Goal: Task Accomplishment & Management: Manage account settings

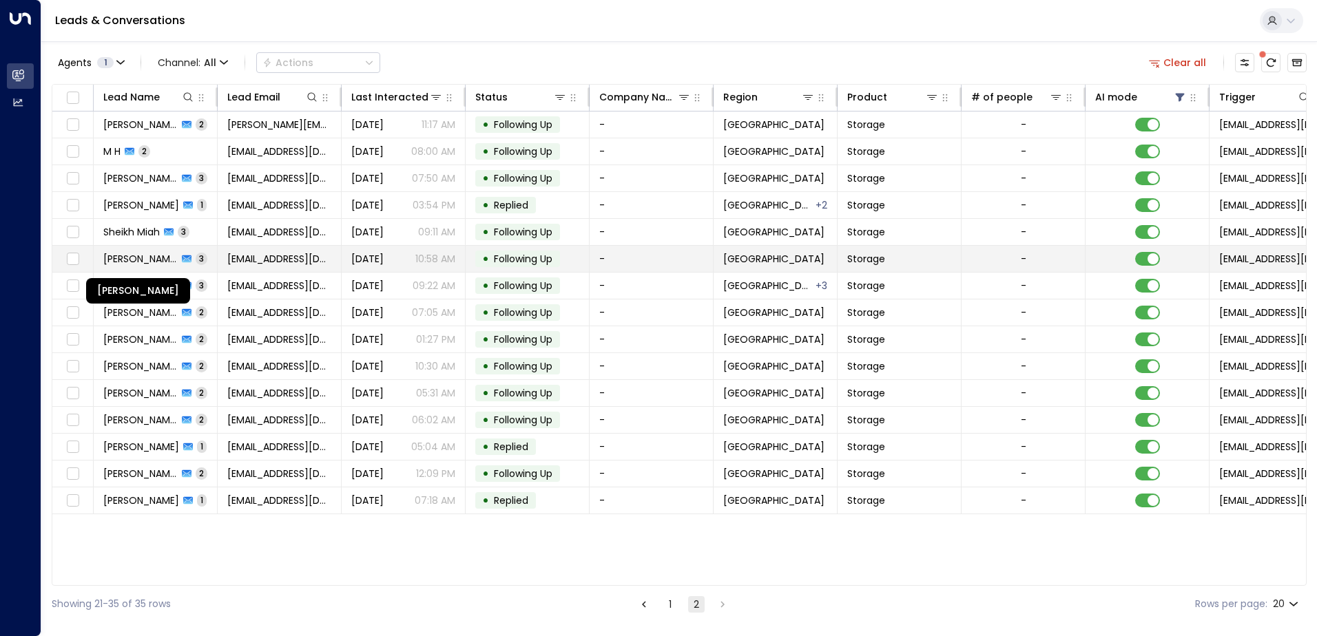
click at [131, 258] on span "[PERSON_NAME]" at bounding box center [140, 259] width 74 height 14
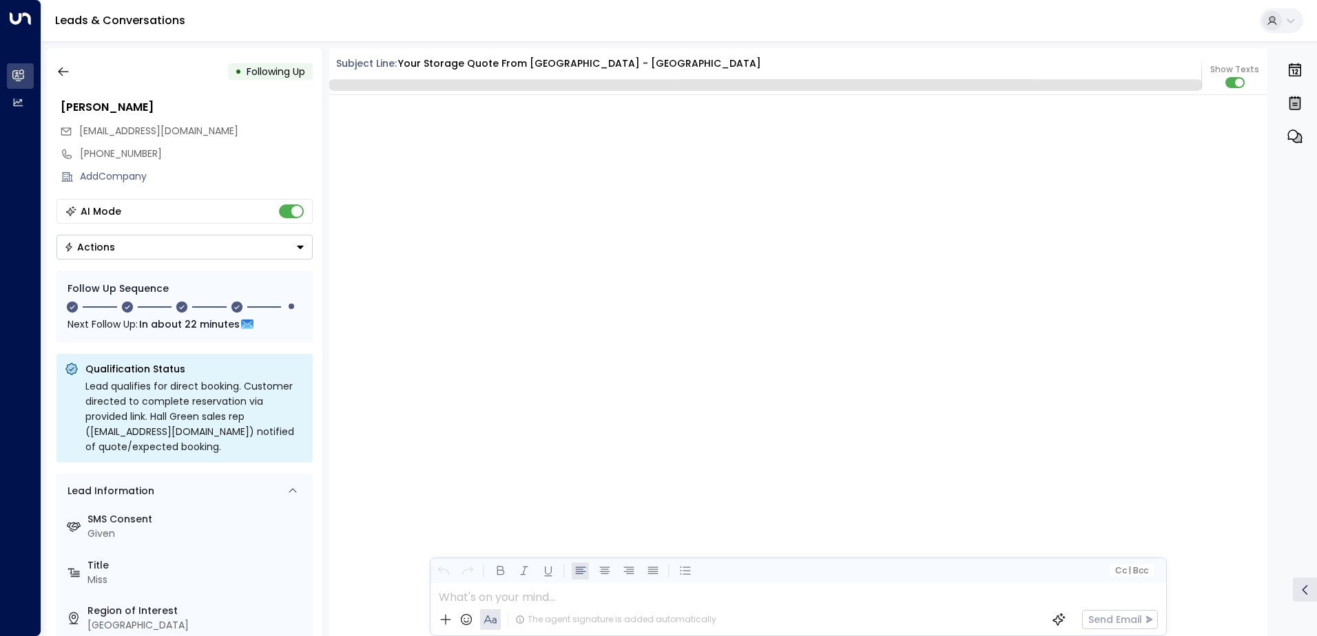
scroll to position [2106, 0]
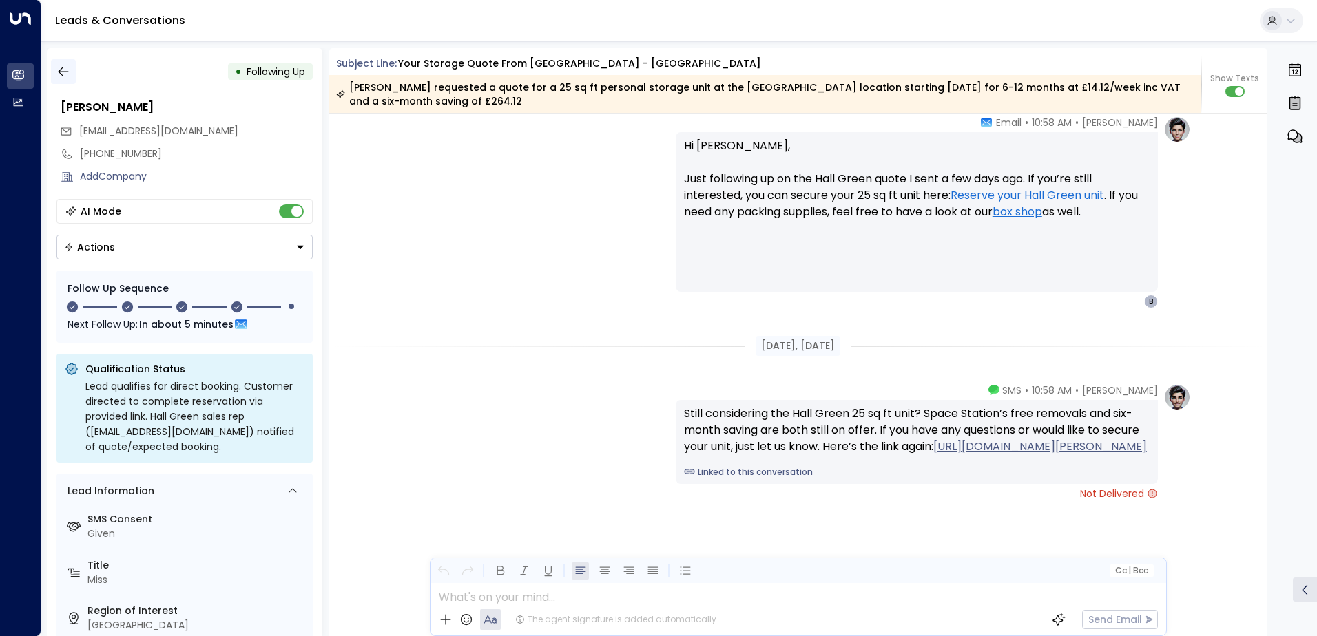
click at [56, 67] on icon "button" at bounding box center [63, 72] width 14 height 14
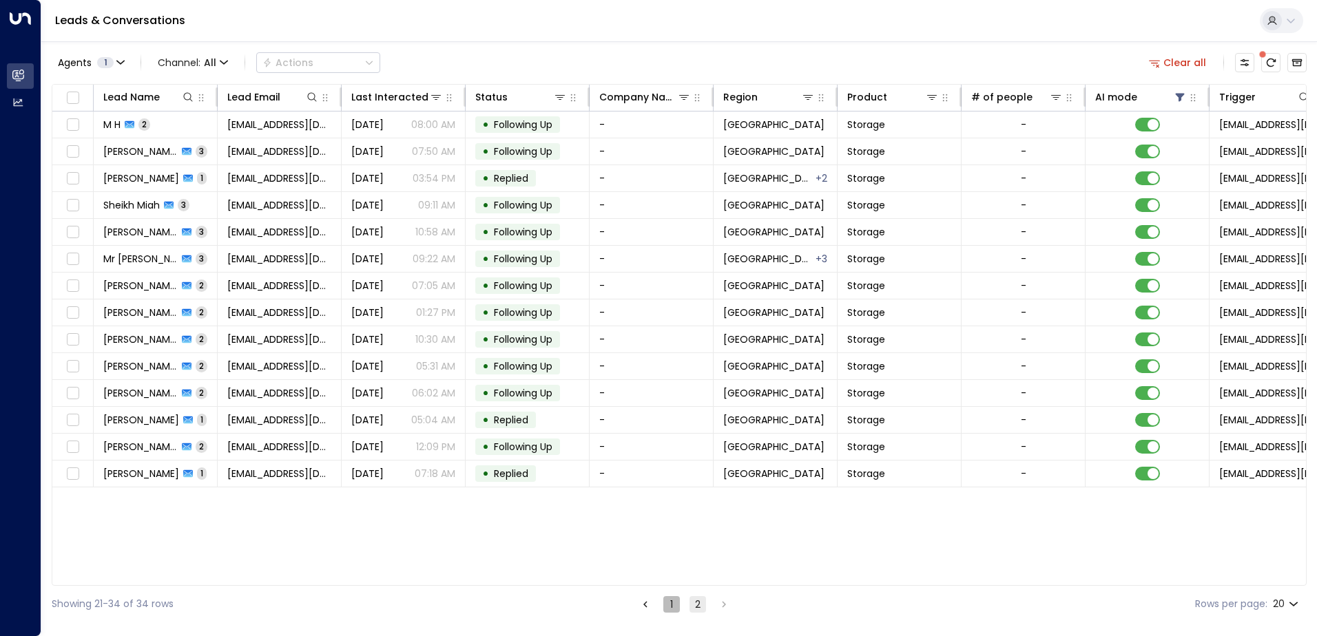
click at [669, 602] on button "1" at bounding box center [671, 604] width 17 height 17
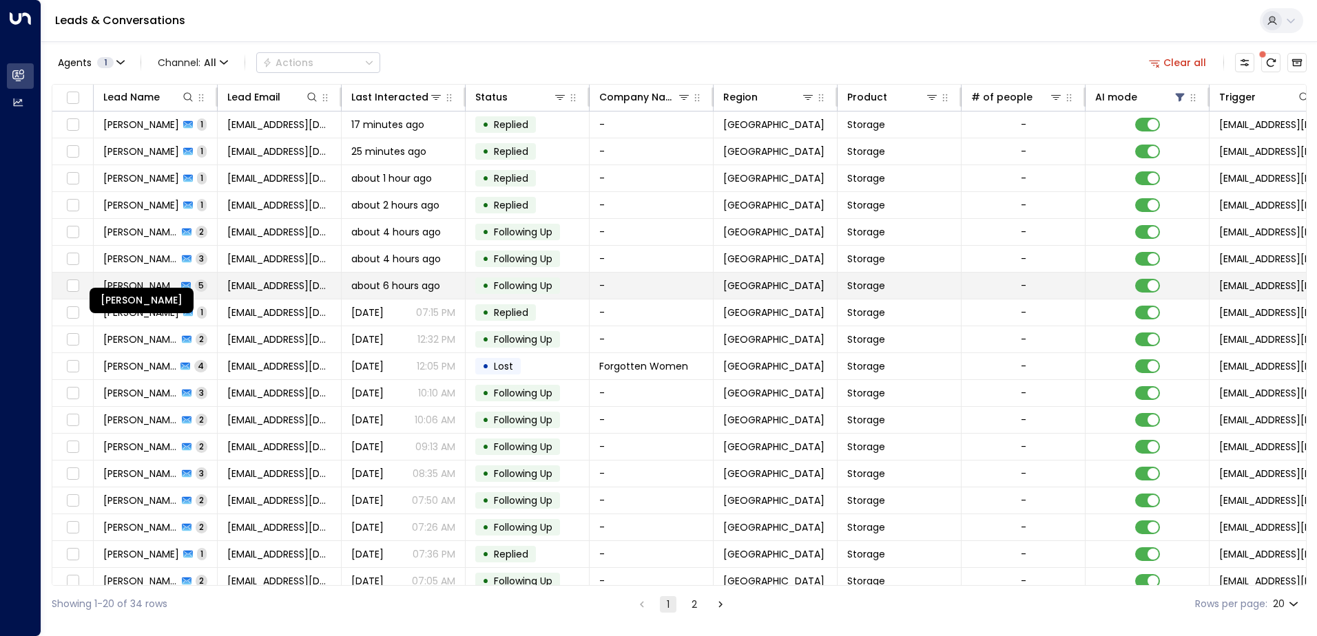
scroll to position [67, 0]
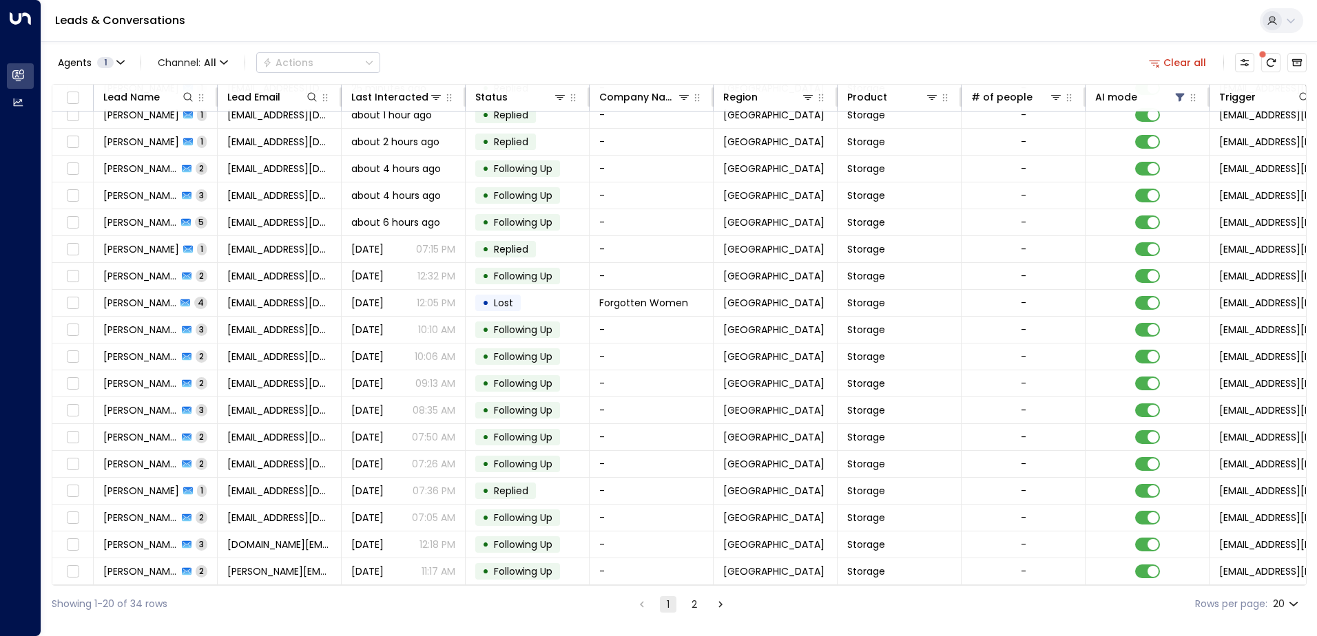
click at [694, 604] on button "2" at bounding box center [694, 604] width 17 height 17
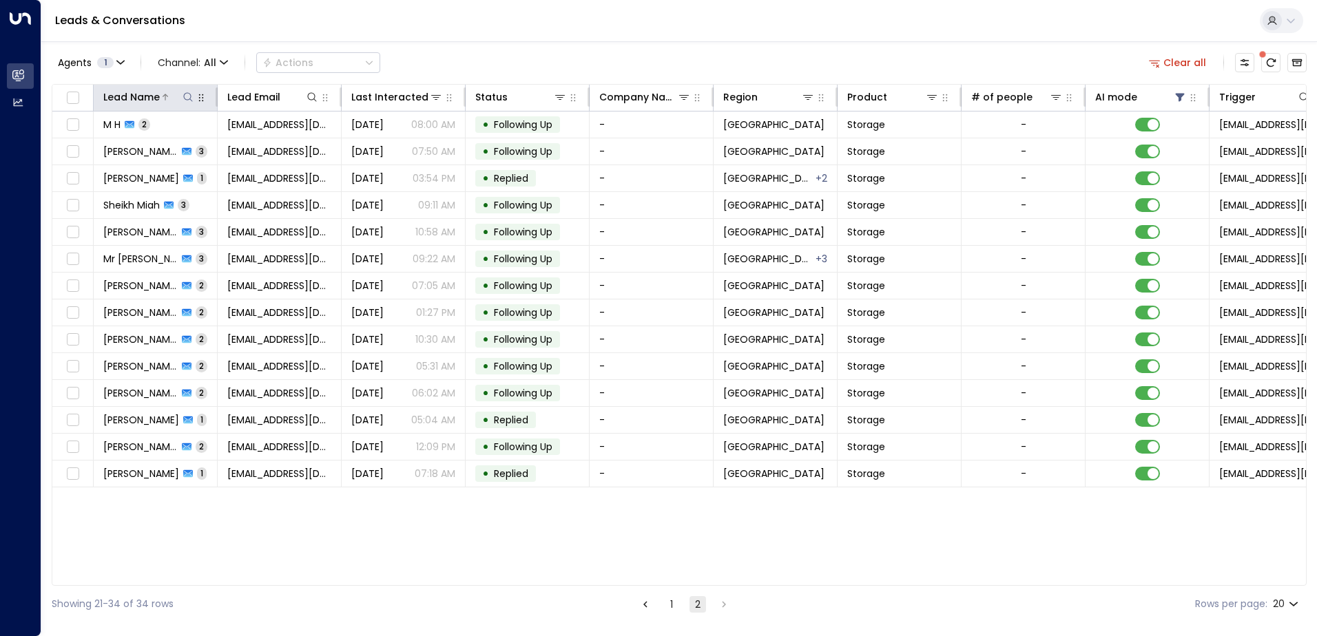
click at [182, 96] on button at bounding box center [188, 97] width 14 height 14
type input "***"
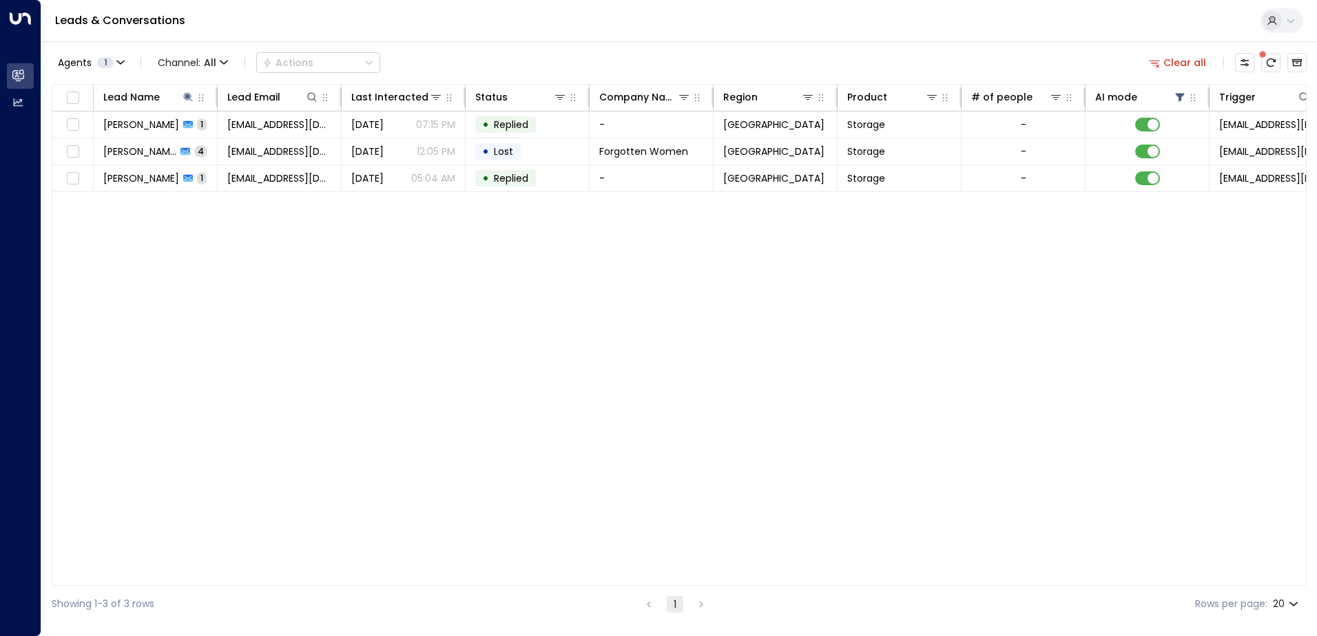
click at [459, 30] on div "Leads & Conversations" at bounding box center [679, 21] width 1276 height 42
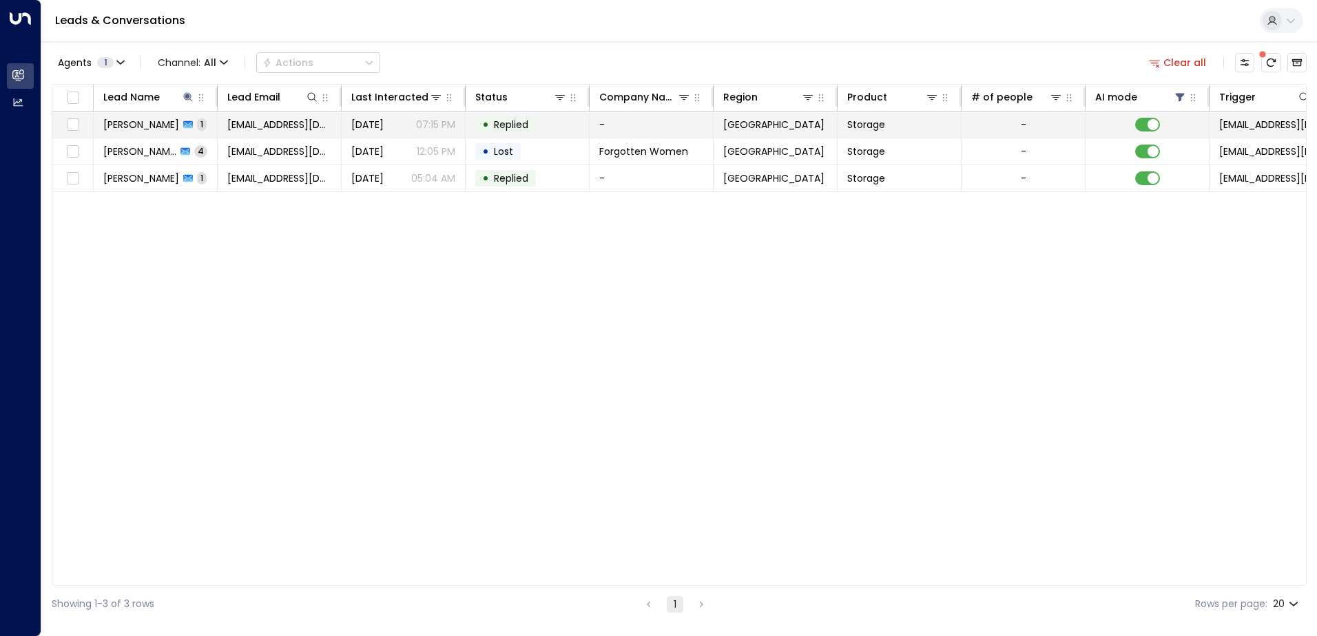
click at [142, 127] on span "[PERSON_NAME]" at bounding box center [141, 125] width 76 height 14
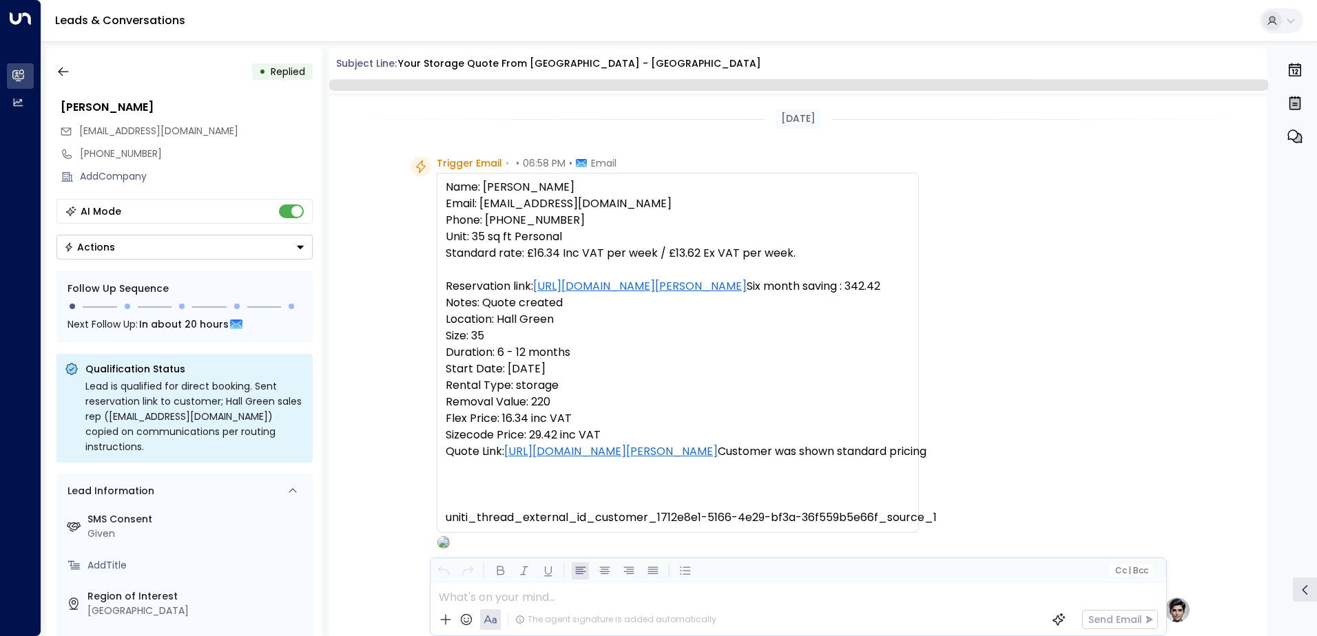
scroll to position [519, 0]
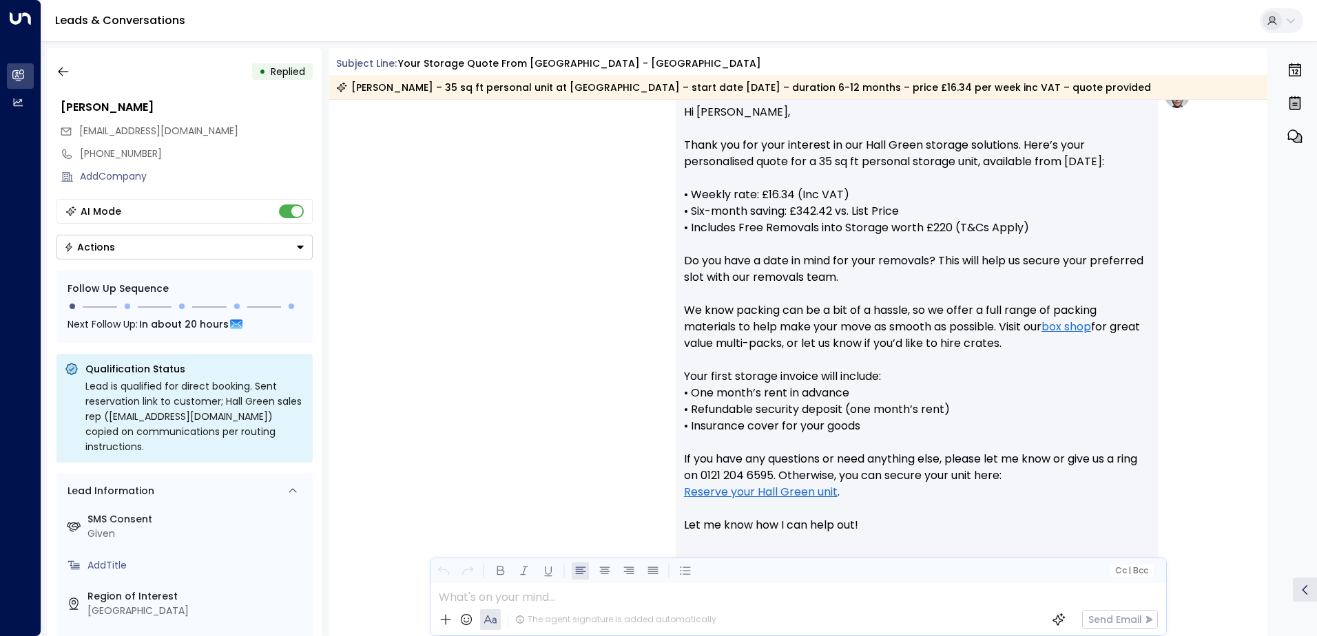
click at [291, 248] on button "Actions" at bounding box center [184, 247] width 256 height 25
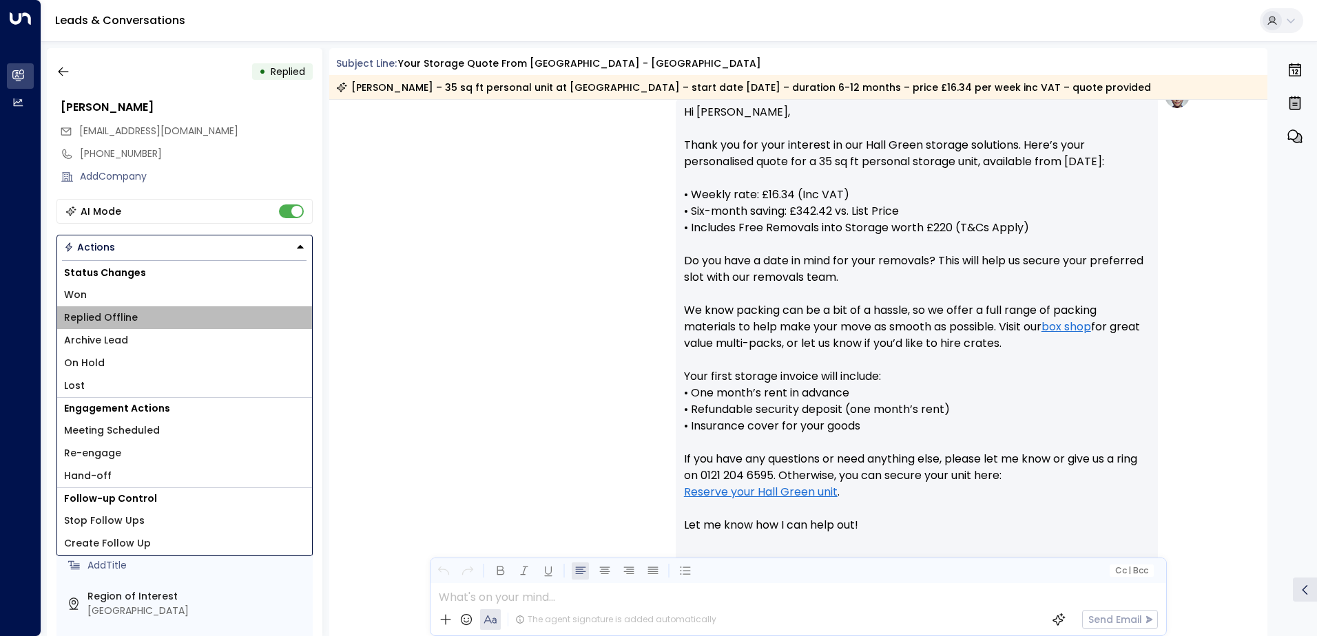
click at [136, 315] on li "Replied Offline" at bounding box center [184, 318] width 255 height 23
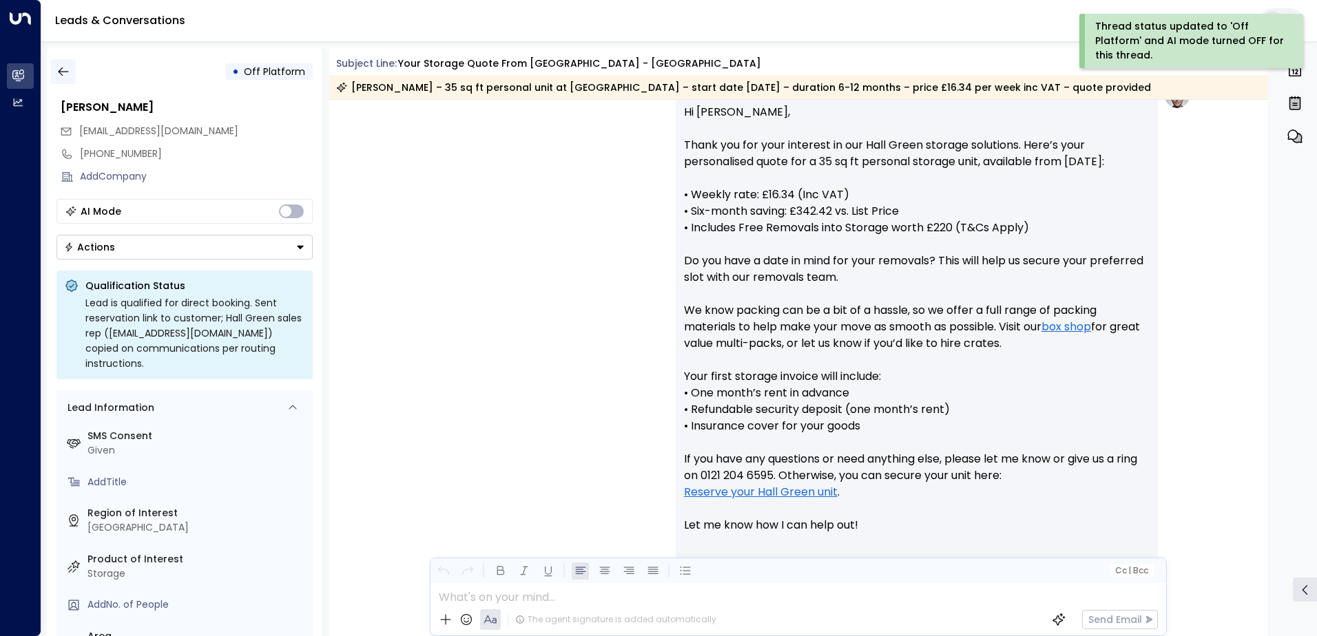
click at [56, 67] on icon "button" at bounding box center [63, 72] width 14 height 14
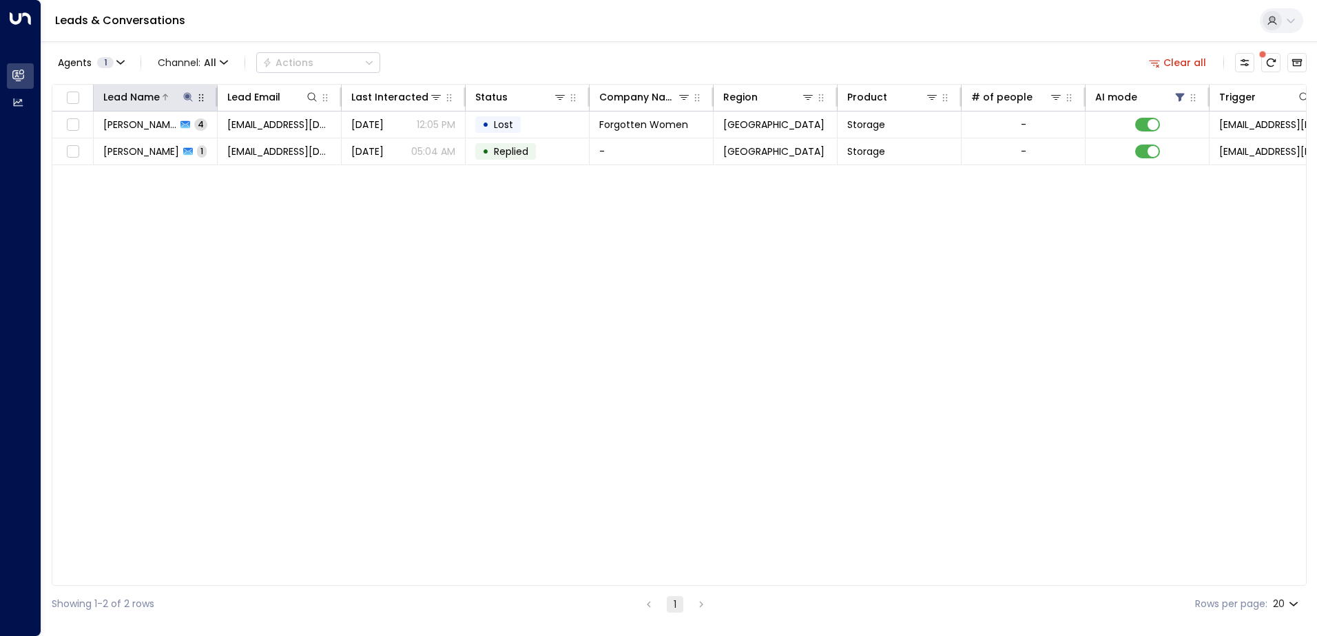
click at [188, 95] on icon at bounding box center [187, 96] width 9 height 9
click at [274, 147] on icon "button" at bounding box center [274, 147] width 11 height 11
click at [176, 269] on div "Lead Name Lead Email Last Interacted Status Company Name Region Product # of pe…" at bounding box center [679, 335] width 1255 height 502
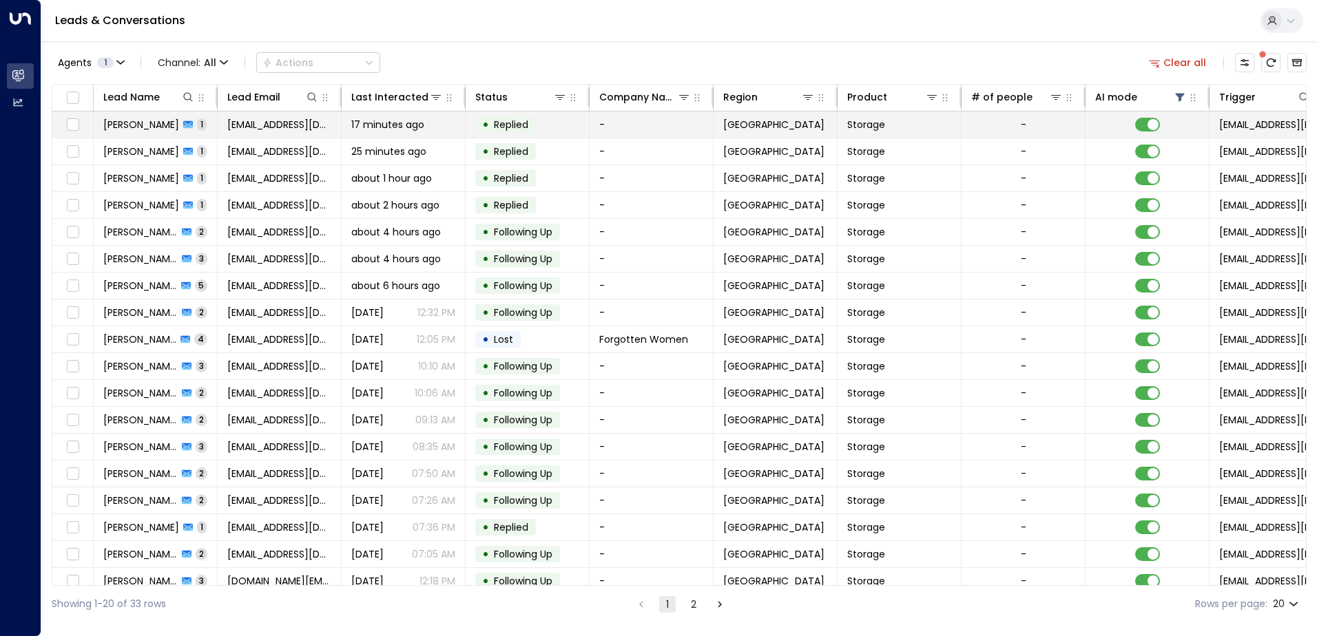
click at [143, 122] on span "[PERSON_NAME]" at bounding box center [141, 125] width 76 height 14
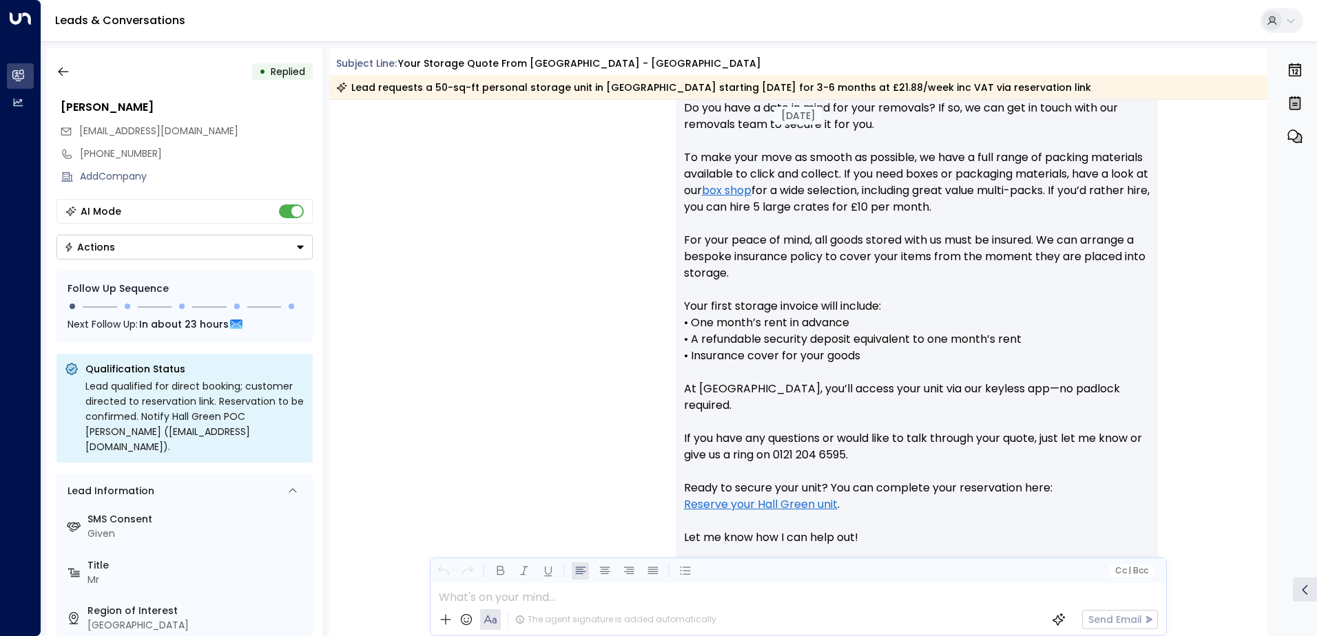
scroll to position [808, 0]
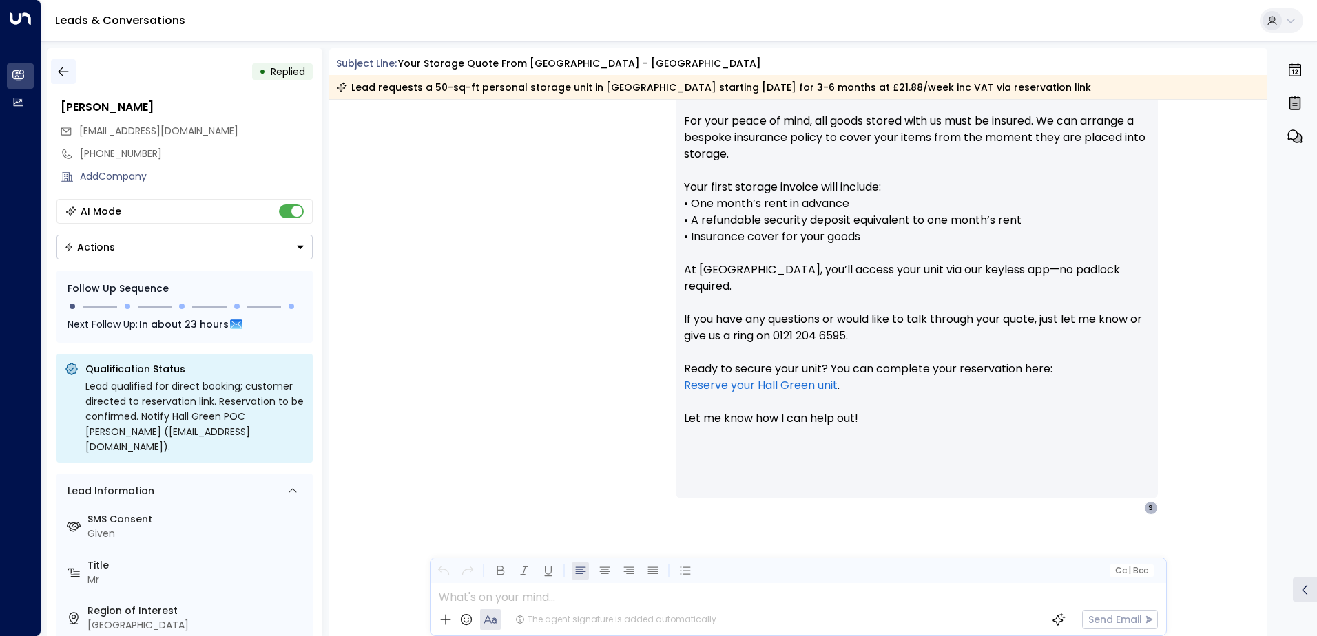
click at [63, 66] on icon "button" at bounding box center [63, 72] width 14 height 14
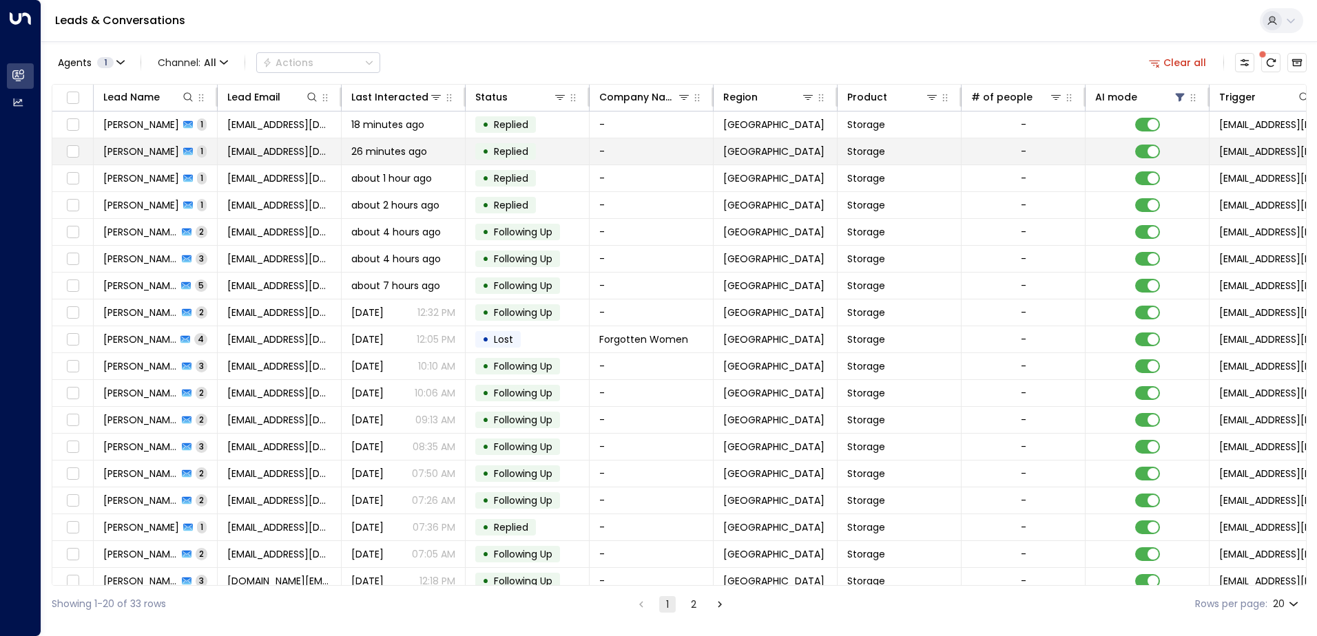
click at [120, 150] on span "[PERSON_NAME]" at bounding box center [141, 152] width 76 height 14
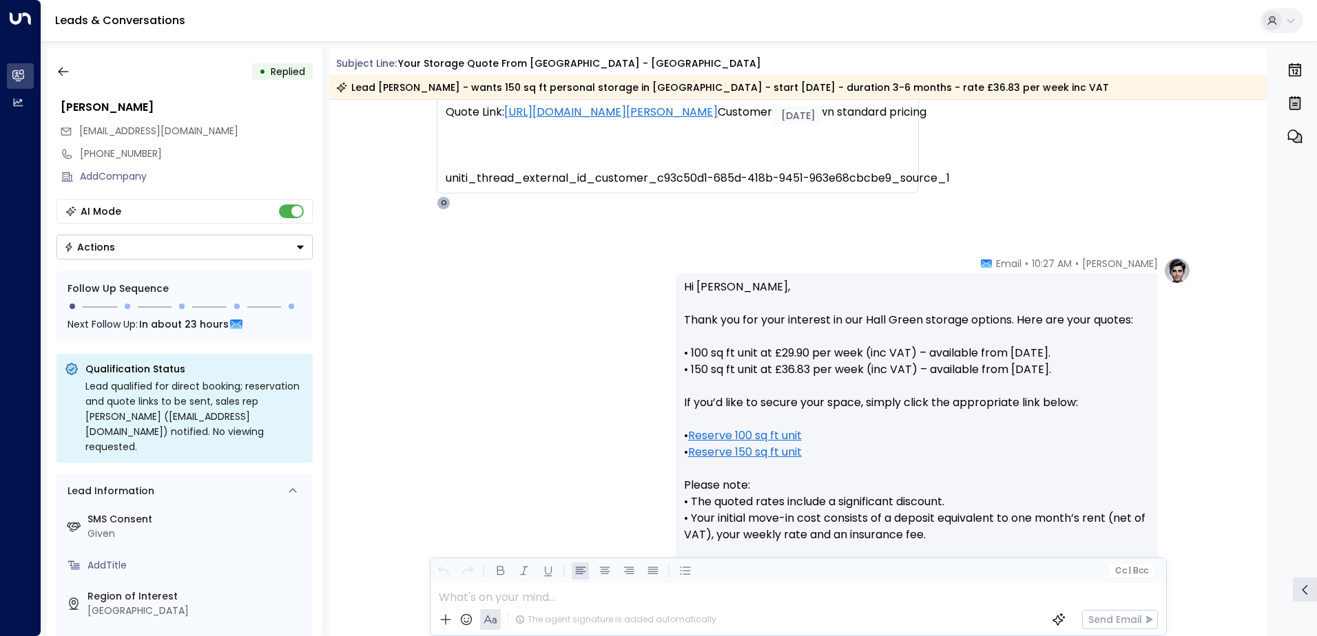
scroll to position [610, 0]
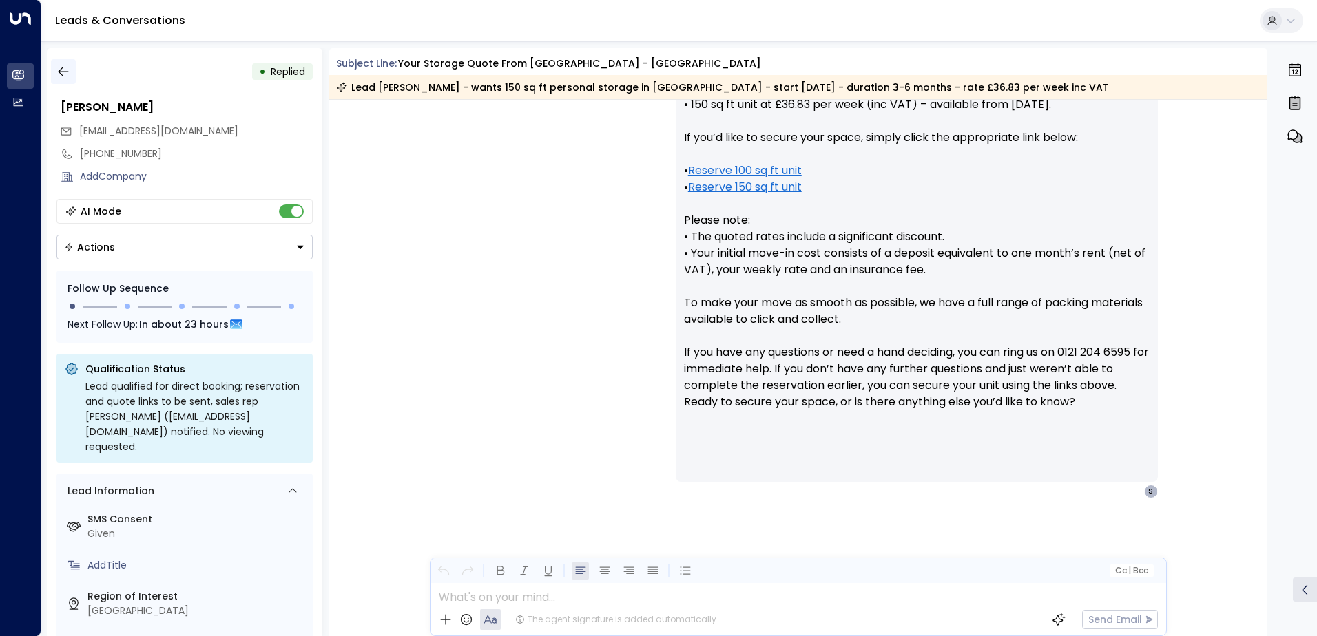
click at [69, 66] on icon "button" at bounding box center [63, 72] width 14 height 14
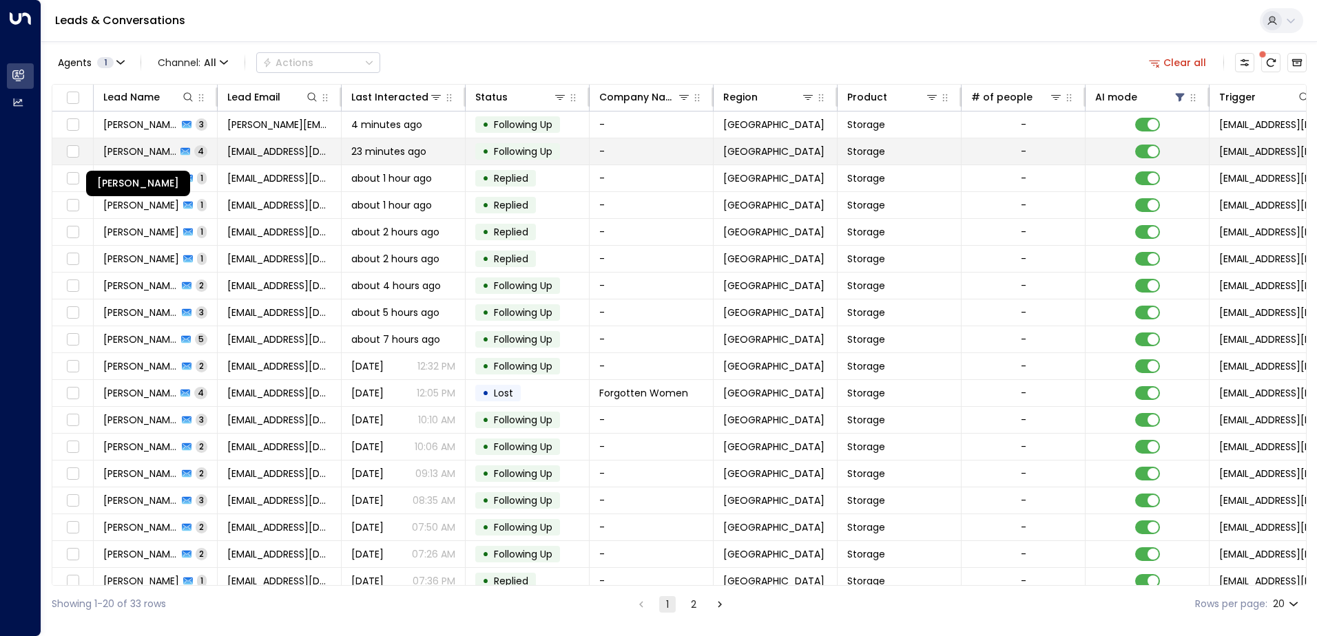
click at [152, 150] on span "[PERSON_NAME]" at bounding box center [139, 152] width 73 height 14
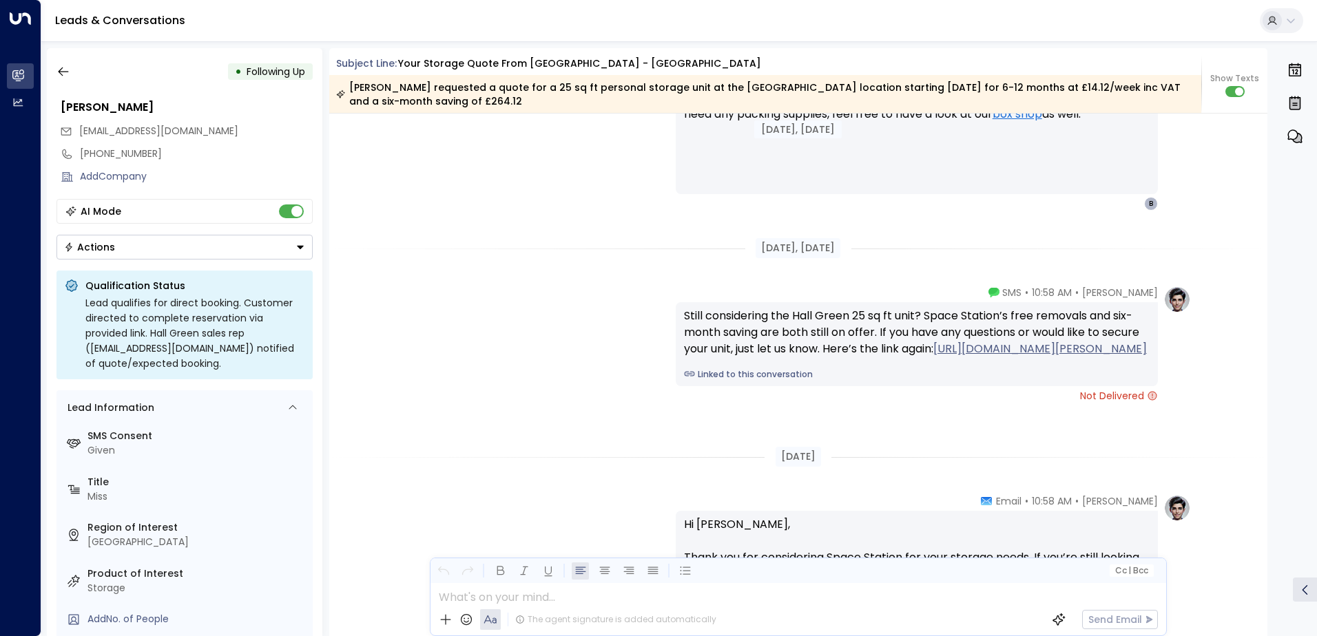
scroll to position [2374, 0]
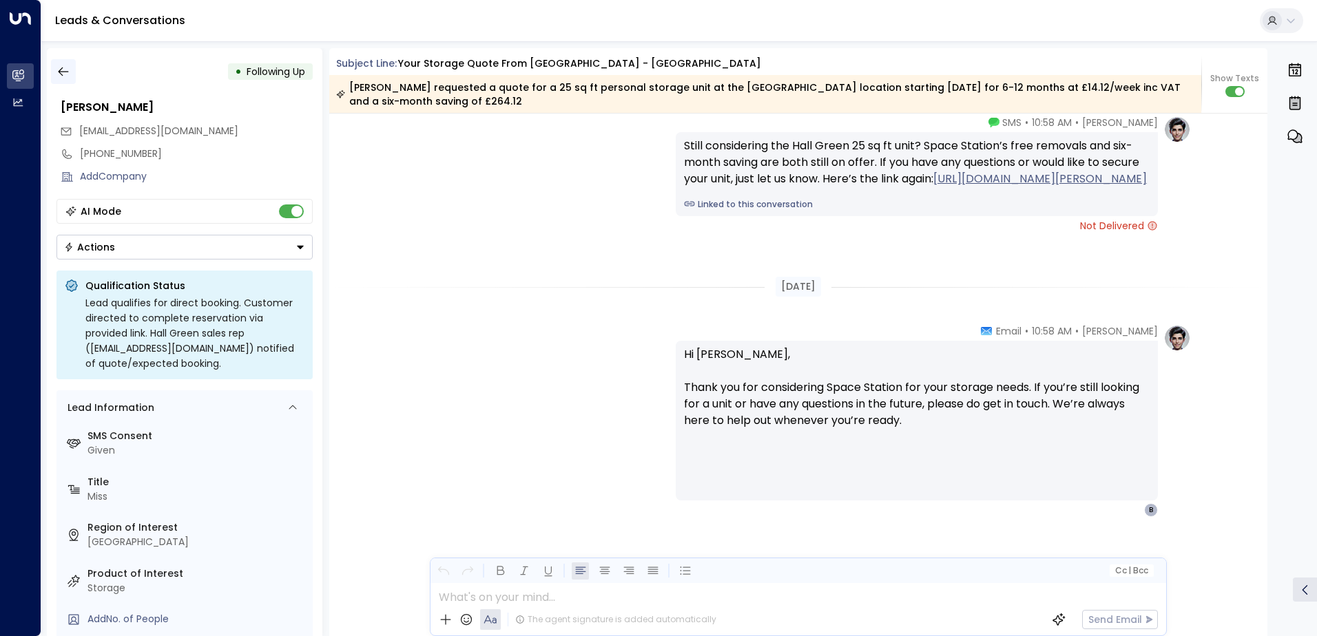
click at [64, 72] on icon "button" at bounding box center [63, 71] width 10 height 9
